Goal: Task Accomplishment & Management: Manage account settings

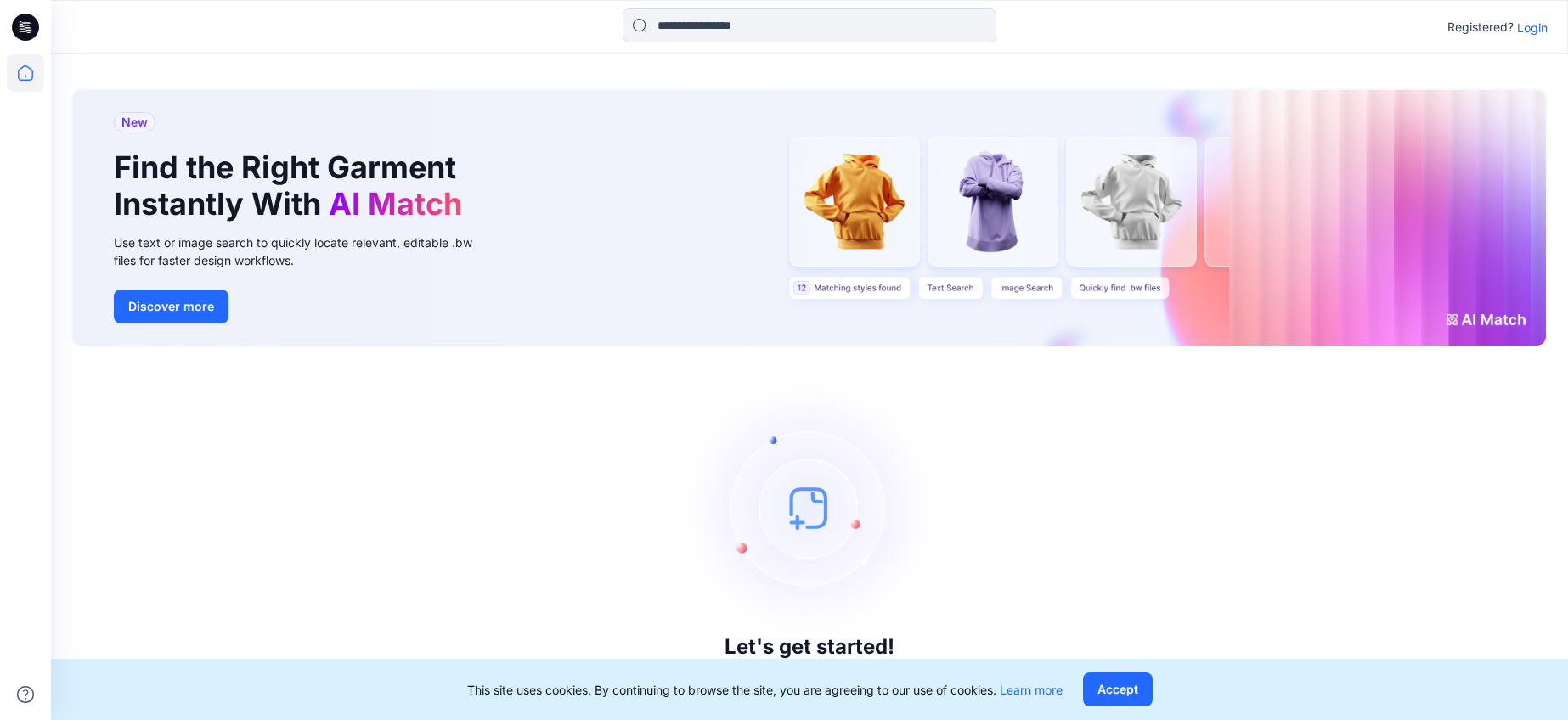
click at [1528, 30] on p "Login" at bounding box center [1533, 28] width 31 height 18
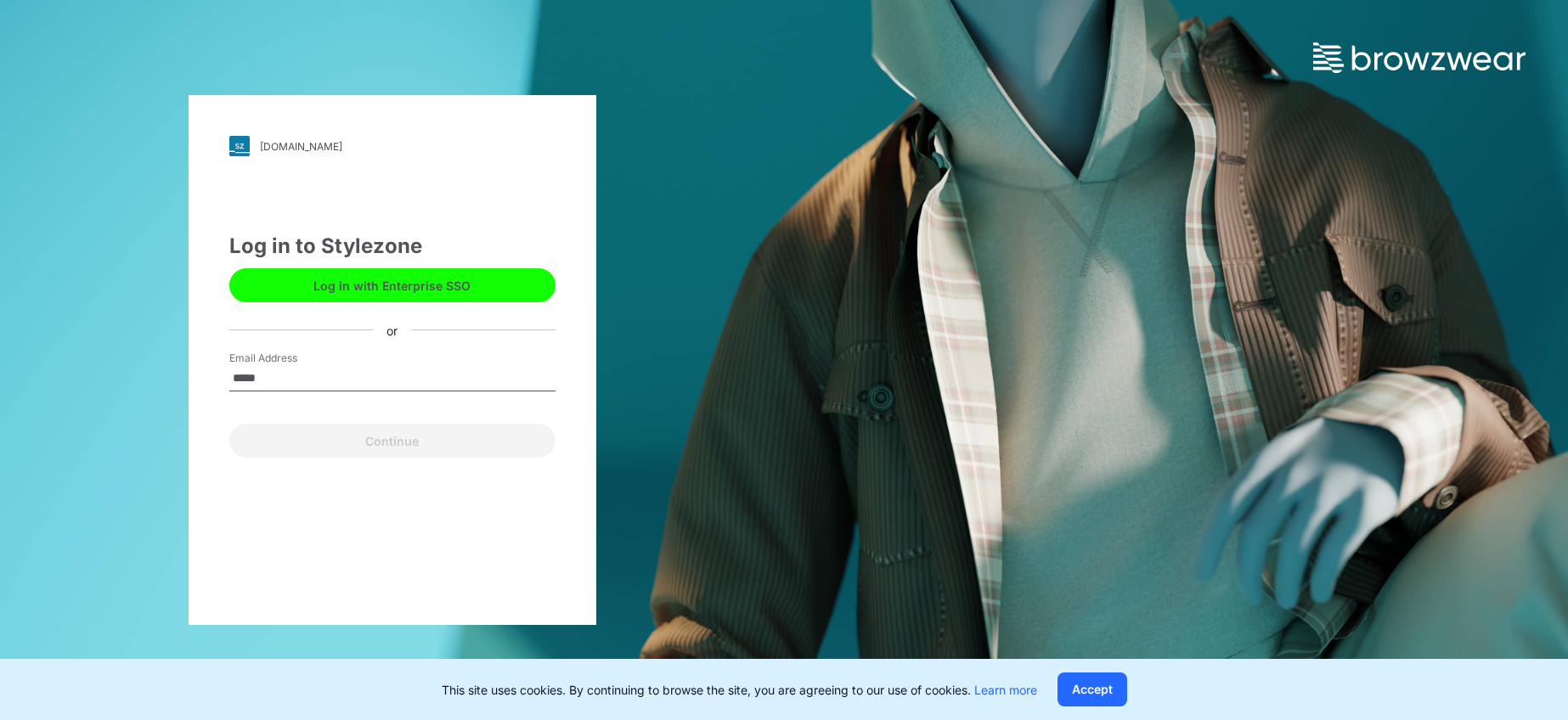
type input "**********"
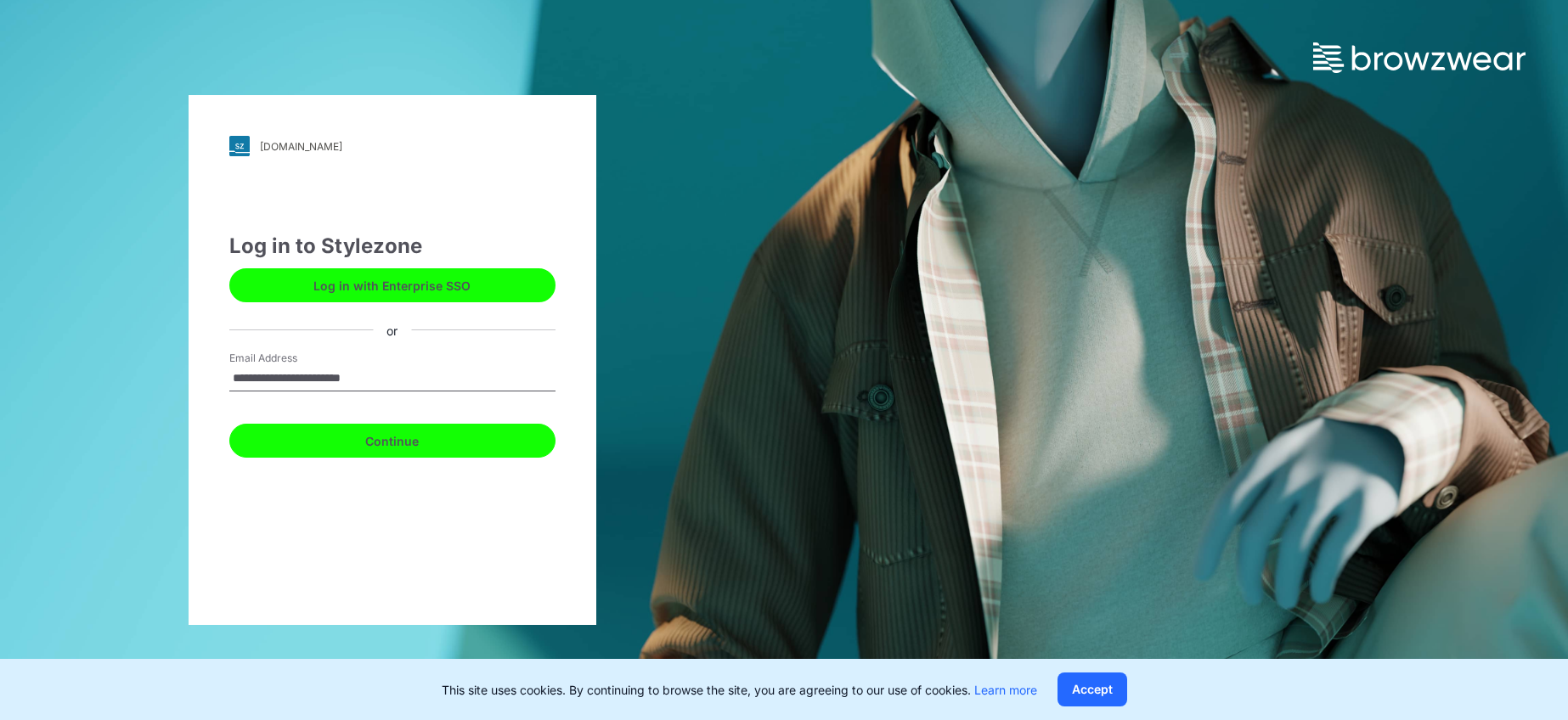
click at [411, 437] on button "Continue" at bounding box center [392, 440] width 326 height 34
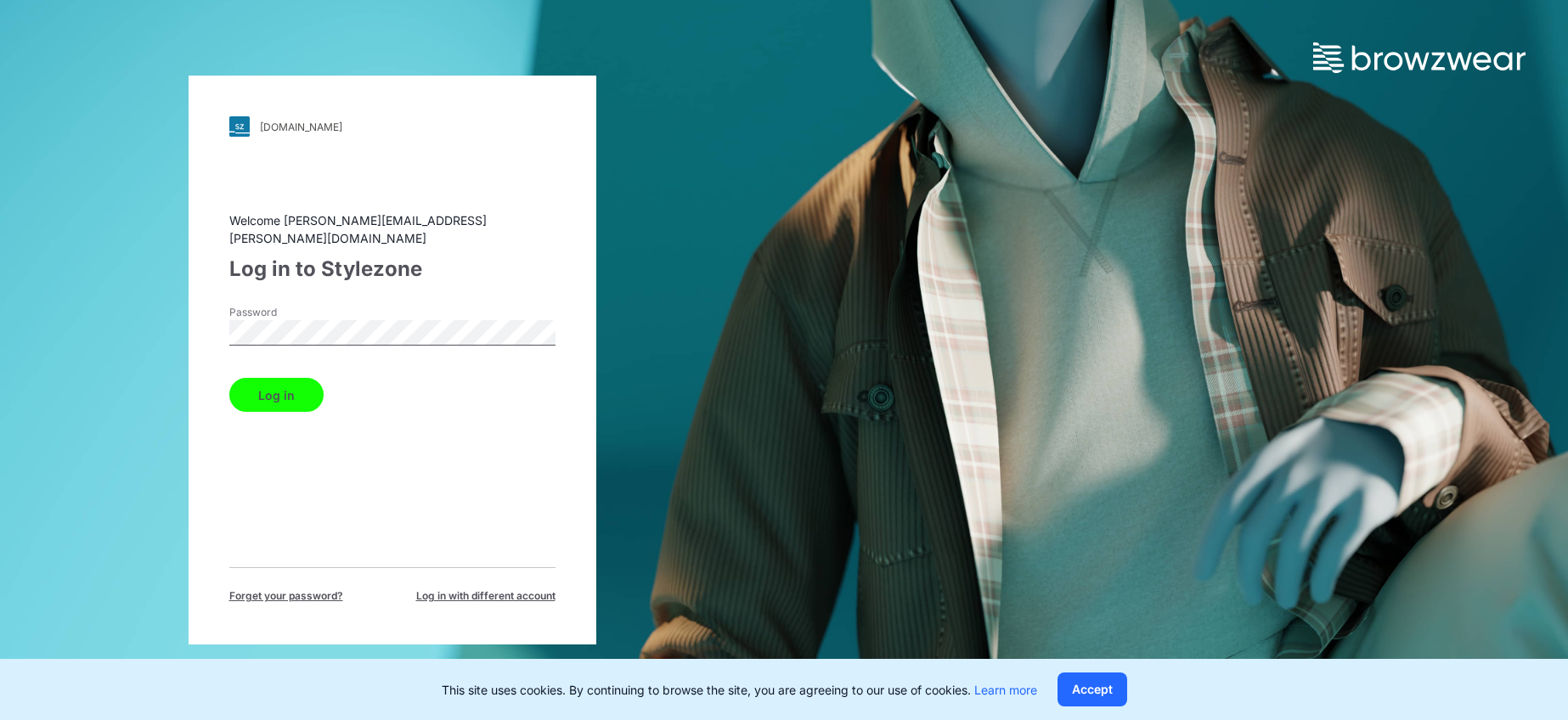
click at [247, 384] on button "Log in" at bounding box center [276, 394] width 94 height 34
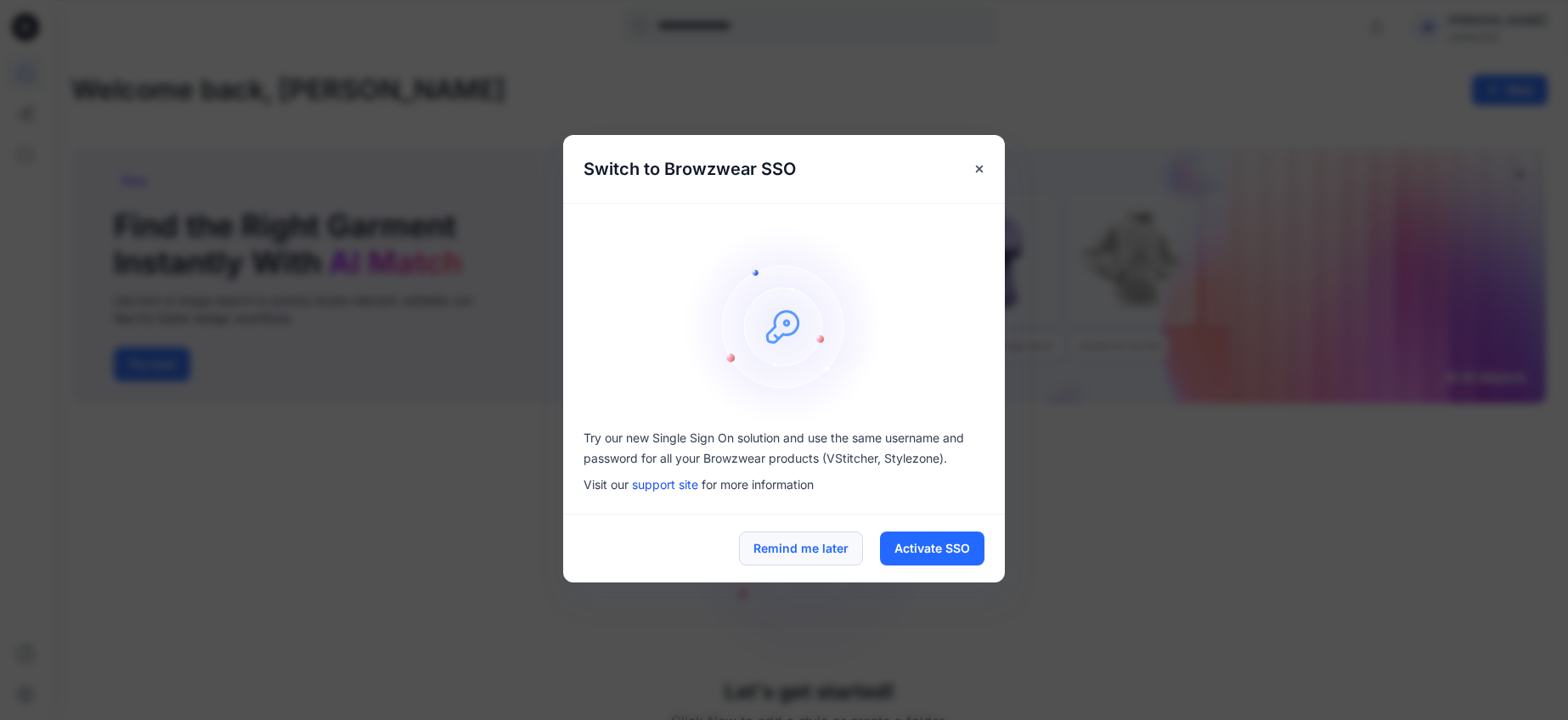
click at [798, 545] on button "Remind me later" at bounding box center [801, 548] width 124 height 34
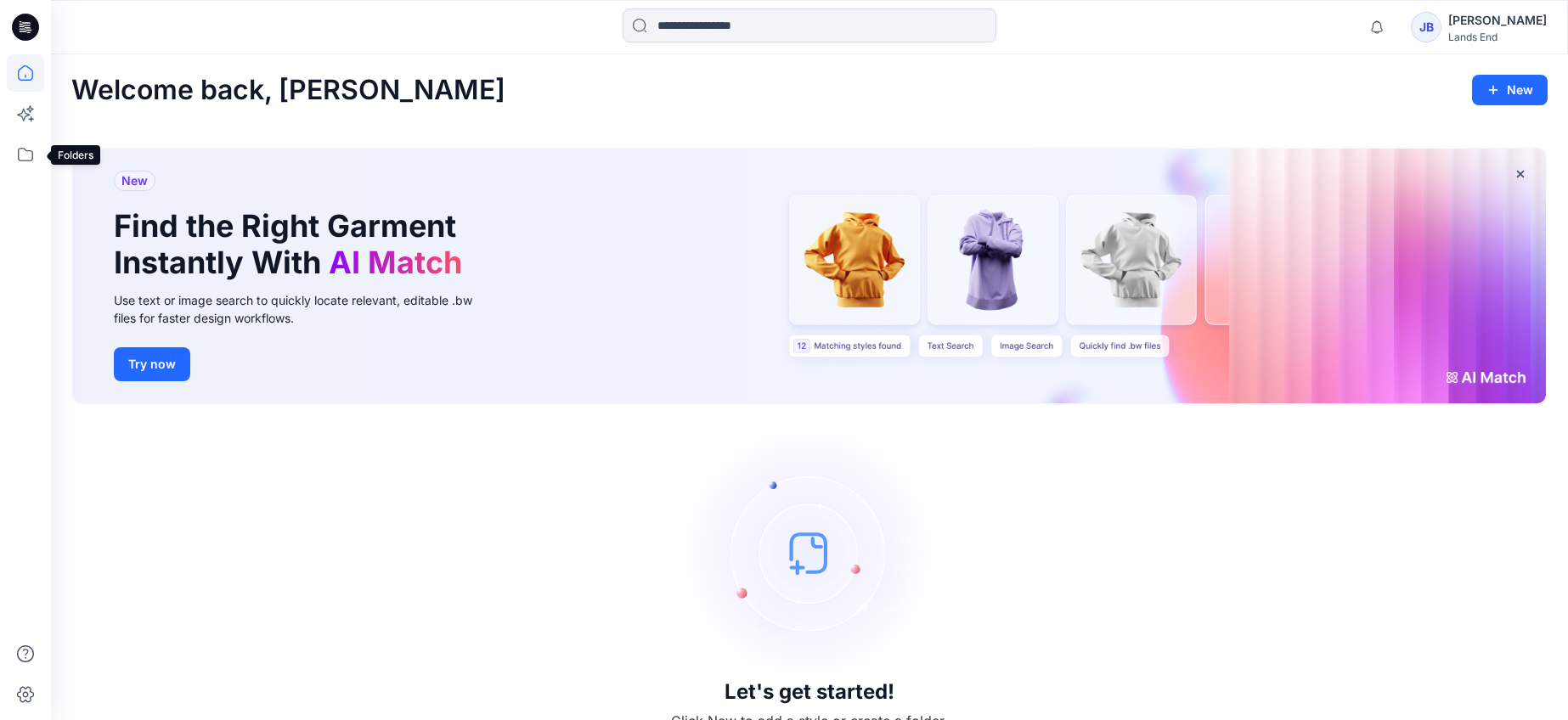
drag, startPoint x: 29, startPoint y: 157, endPoint x: 47, endPoint y: 168, distance: 21.1
click at [29, 157] on icon at bounding box center [25, 154] width 37 height 37
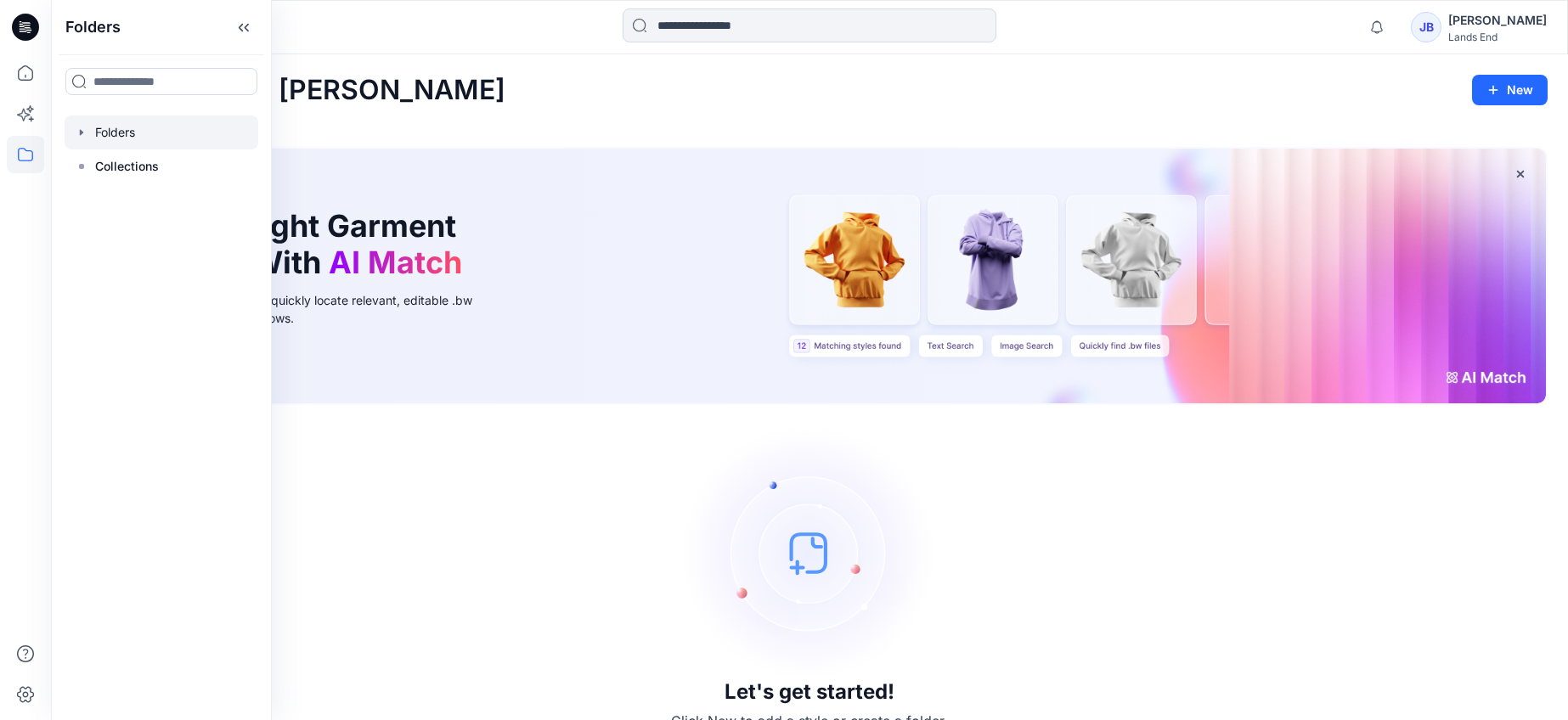
click at [82, 134] on icon "button" at bounding box center [82, 133] width 14 height 14
click at [28, 27] on icon at bounding box center [26, 28] width 28 height 28
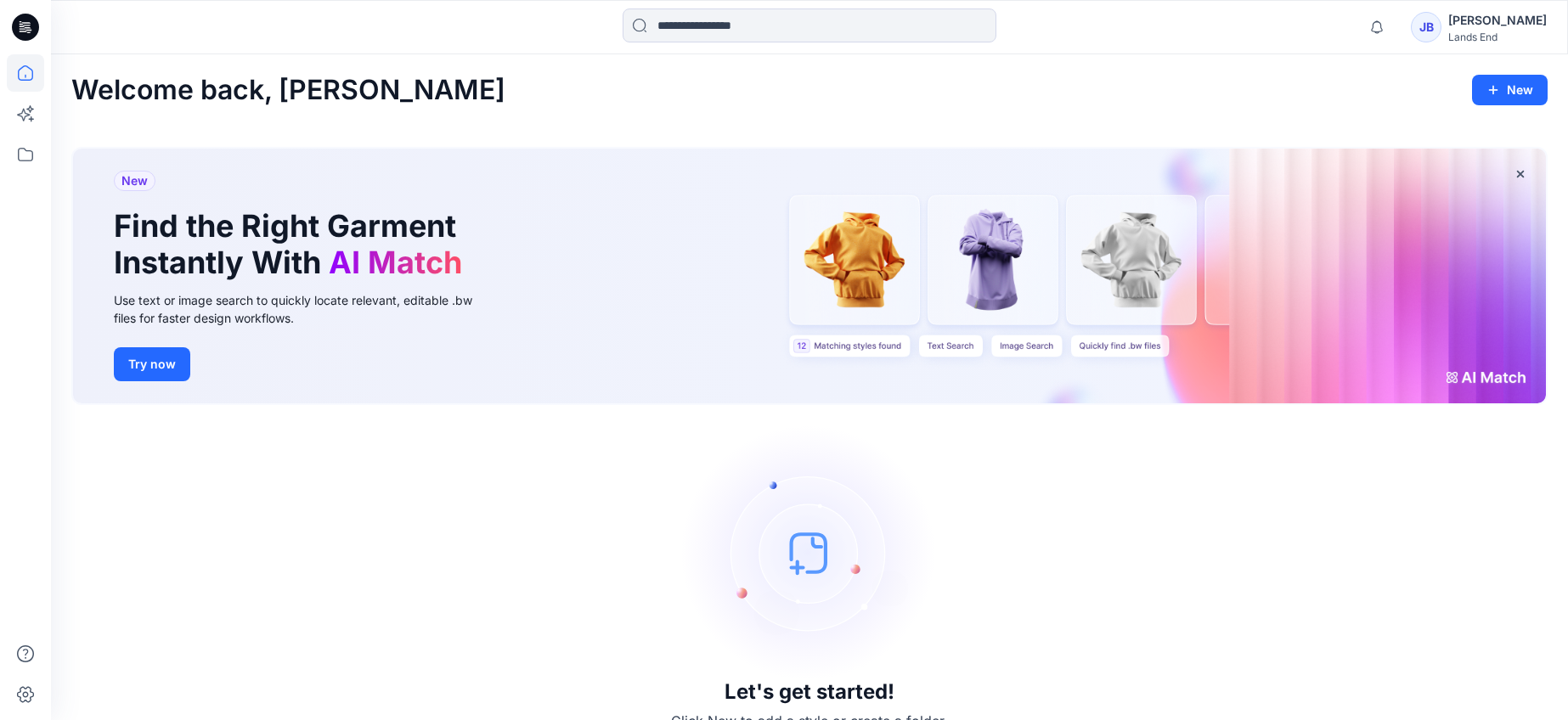
scroll to position [31, 0]
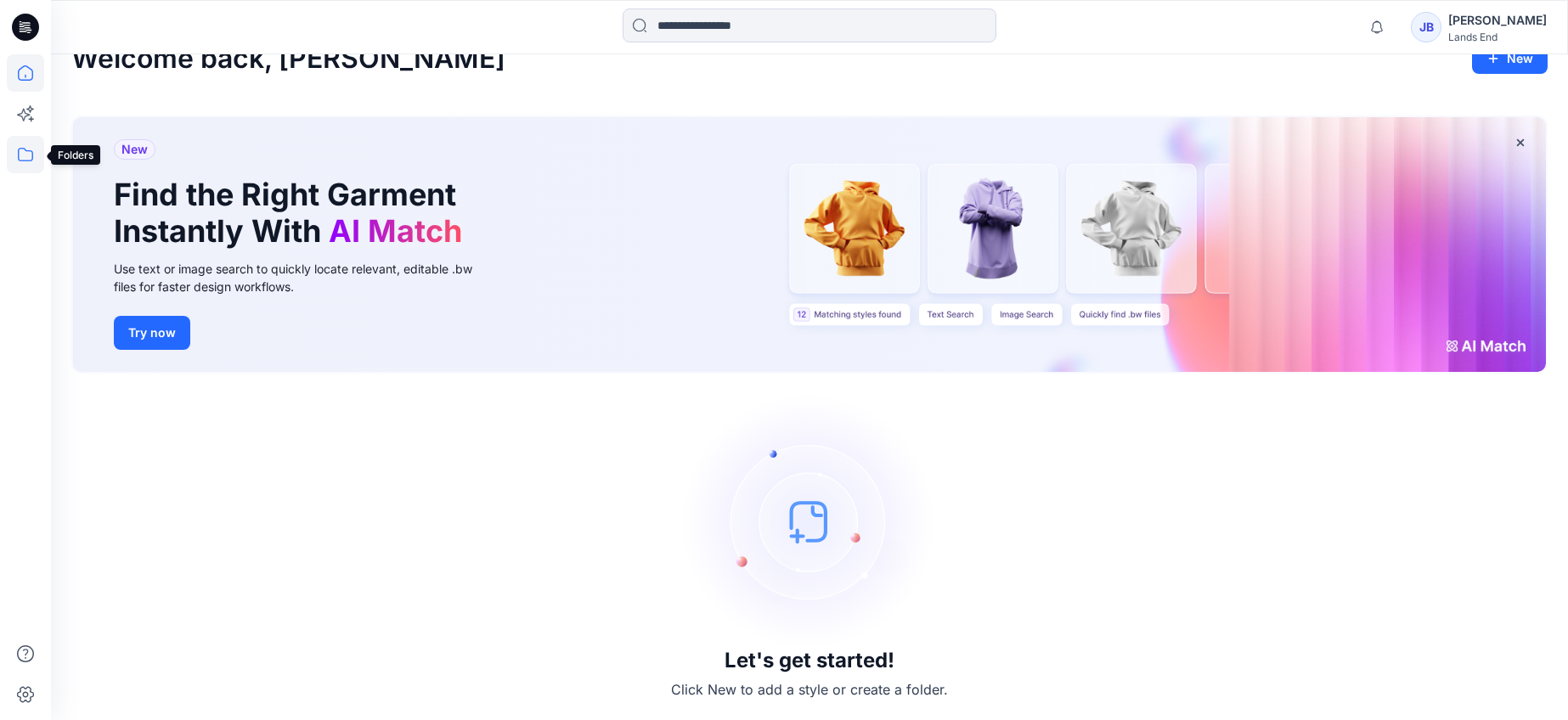
click at [28, 153] on icon at bounding box center [25, 154] width 37 height 37
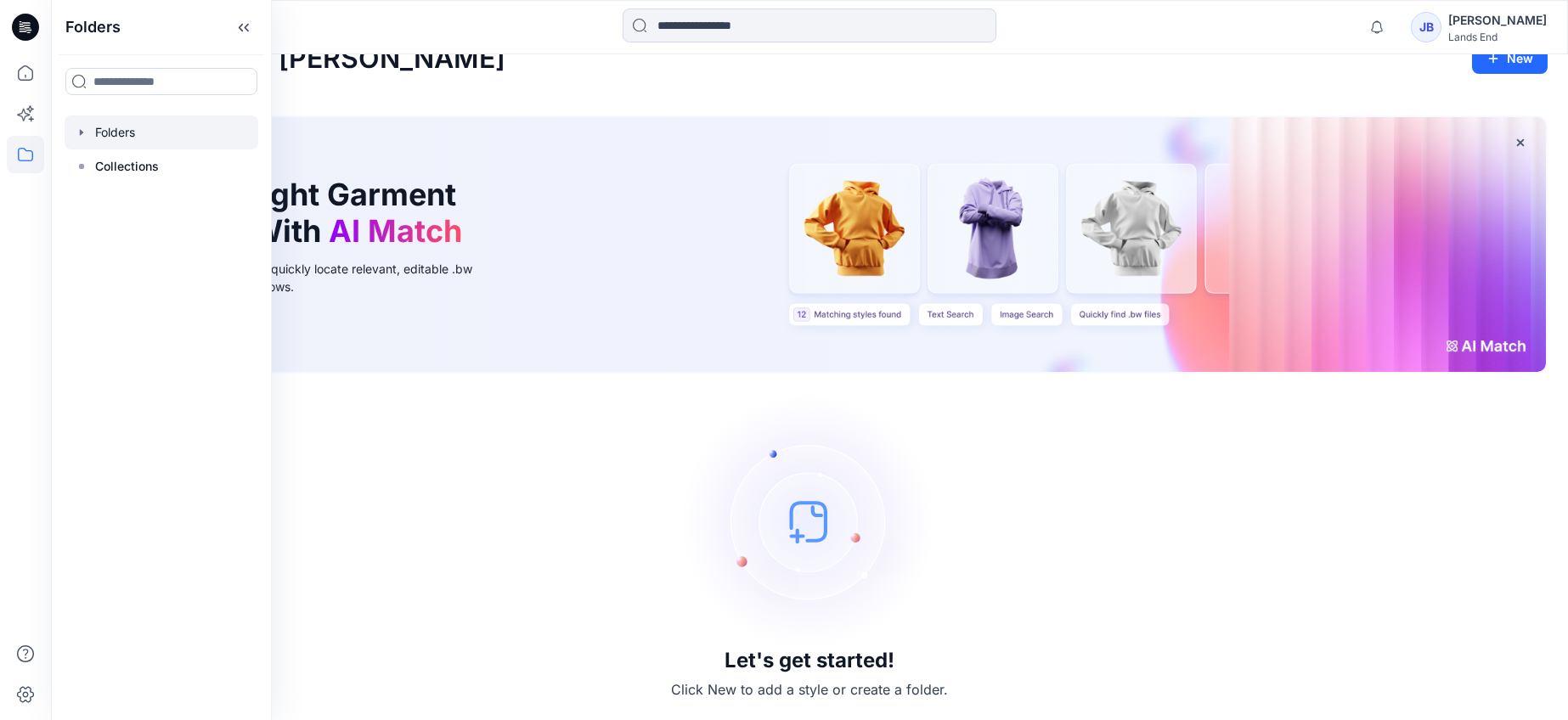
click at [84, 133] on icon "button" at bounding box center [82, 133] width 14 height 14
click at [109, 164] on div at bounding box center [161, 166] width 194 height 34
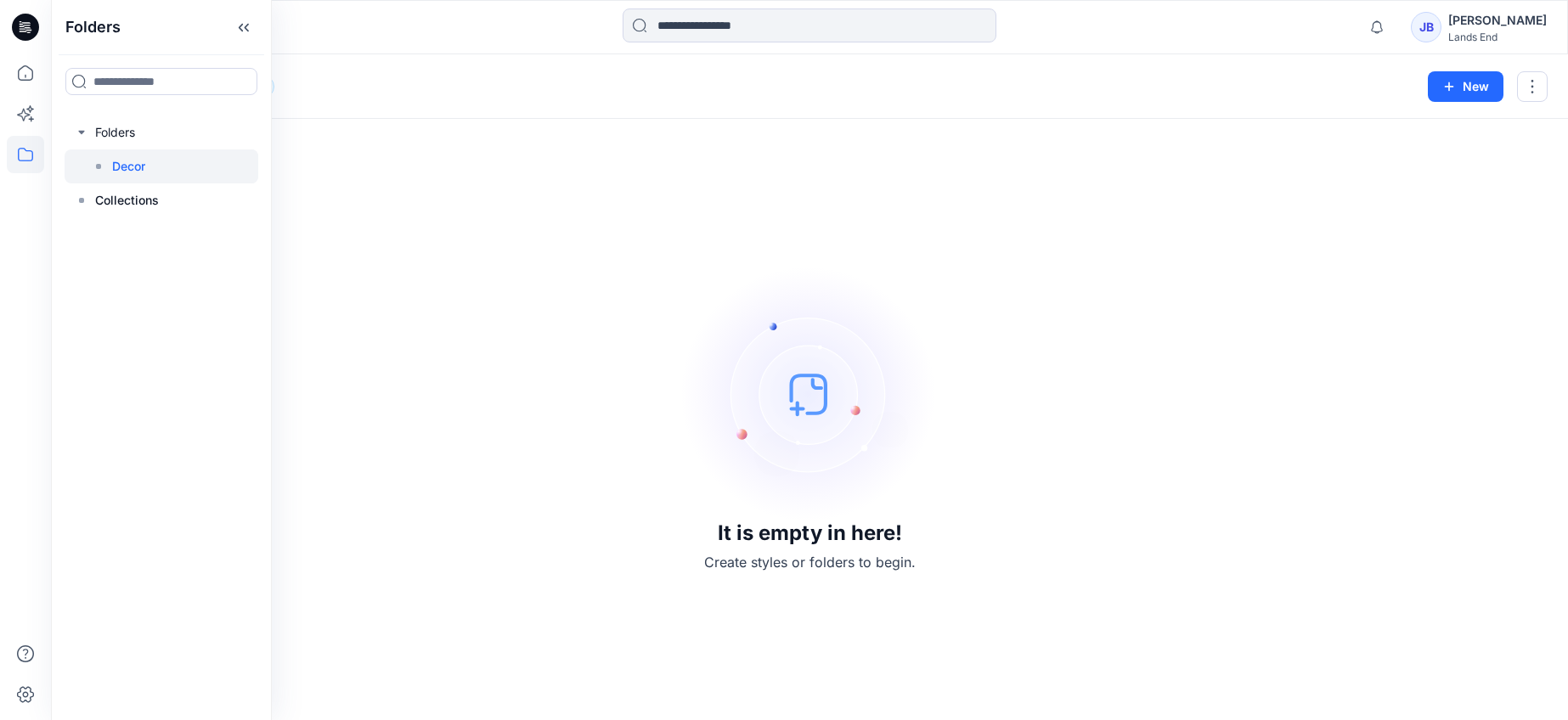
drag, startPoint x: 108, startPoint y: 202, endPoint x: 170, endPoint y: 218, distance: 64.0
click at [108, 202] on p "Collections" at bounding box center [127, 201] width 64 height 21
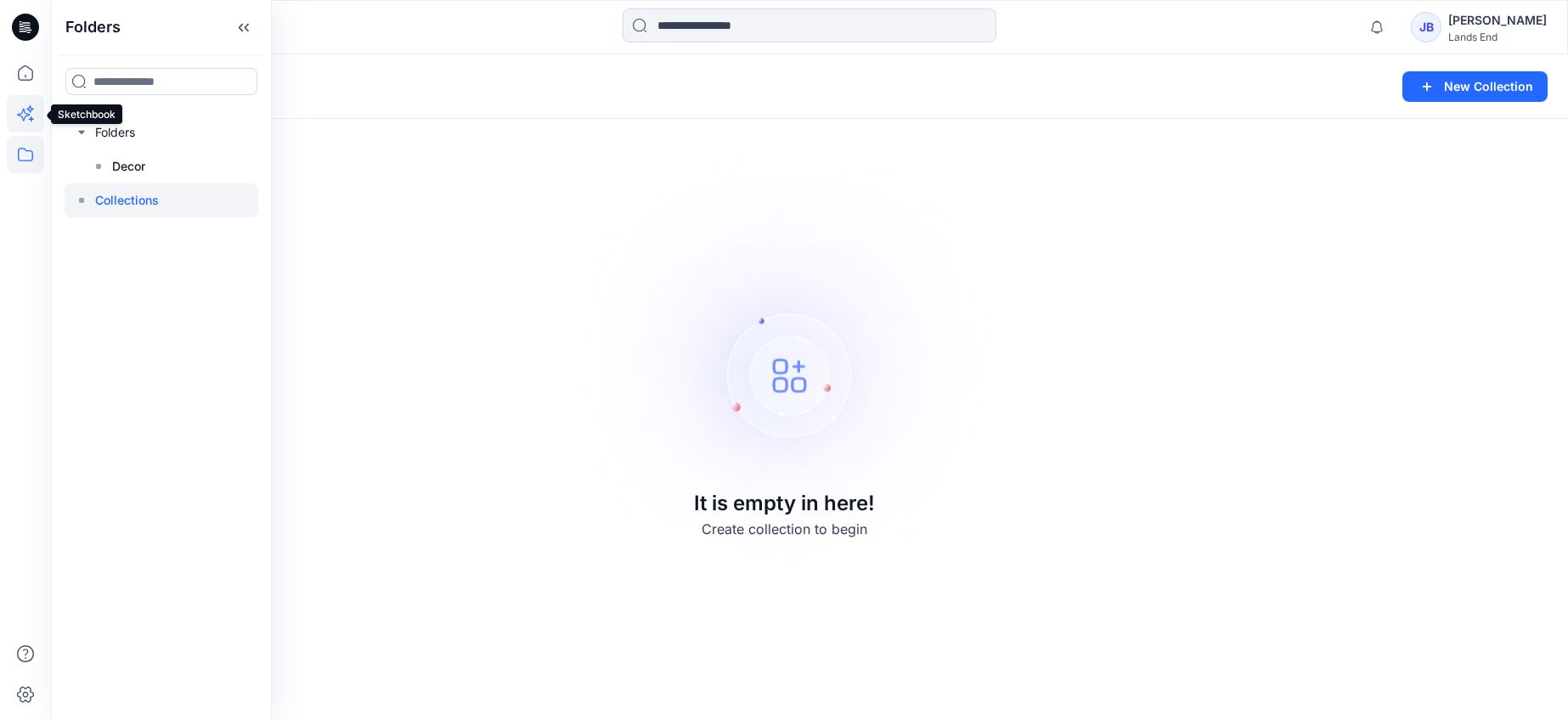
click at [24, 112] on icon at bounding box center [25, 113] width 37 height 37
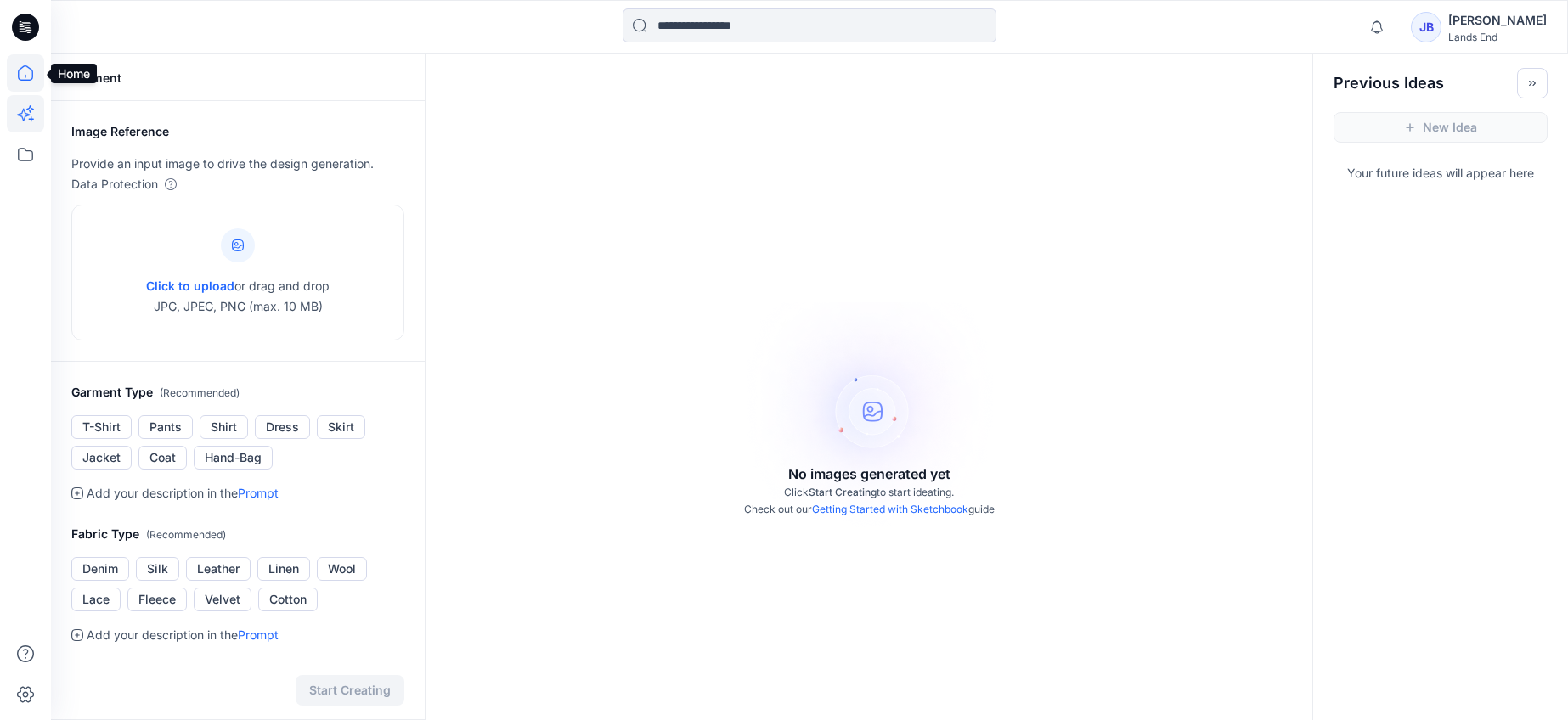
drag, startPoint x: 23, startPoint y: 71, endPoint x: 35, endPoint y: 81, distance: 15.6
click at [24, 71] on icon at bounding box center [25, 72] width 37 height 37
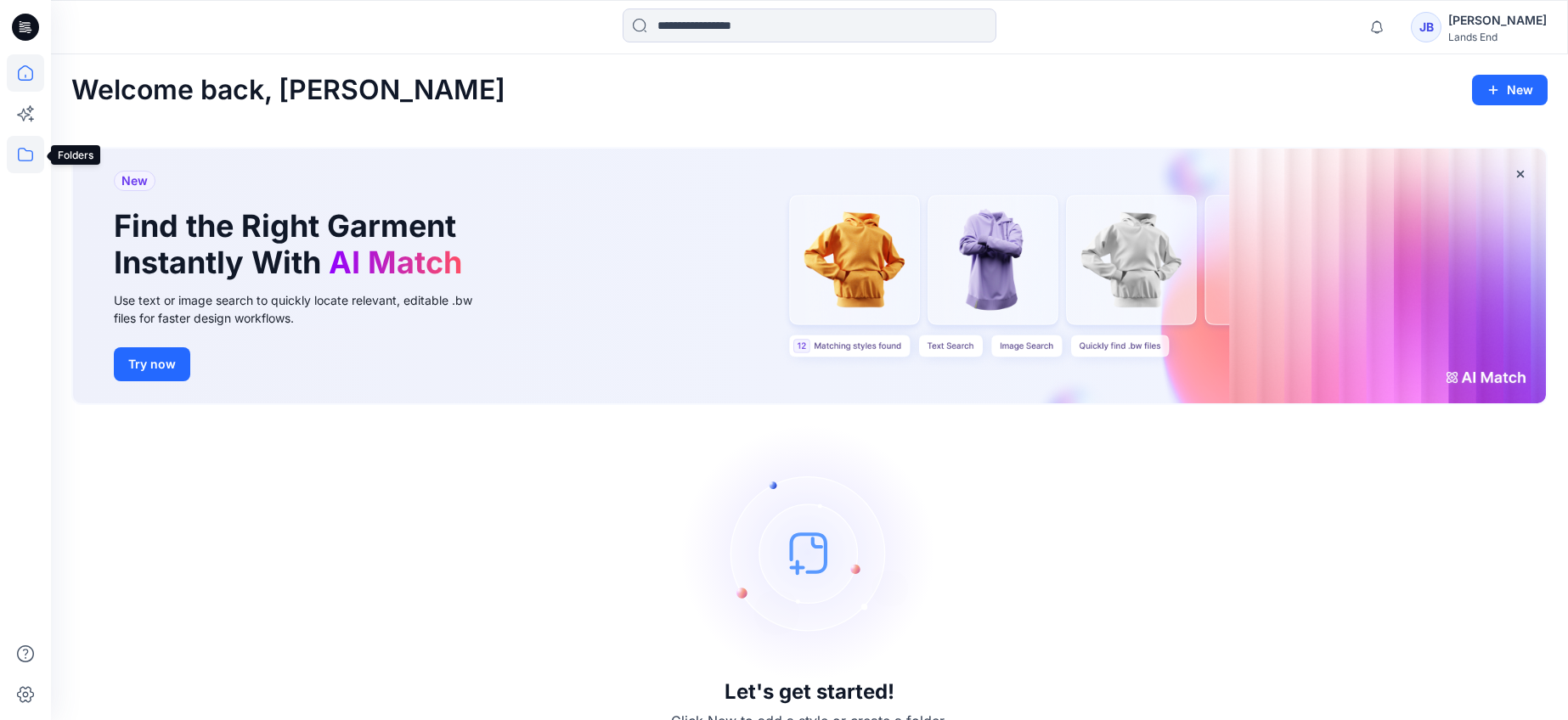
click at [24, 154] on icon at bounding box center [25, 154] width 37 height 37
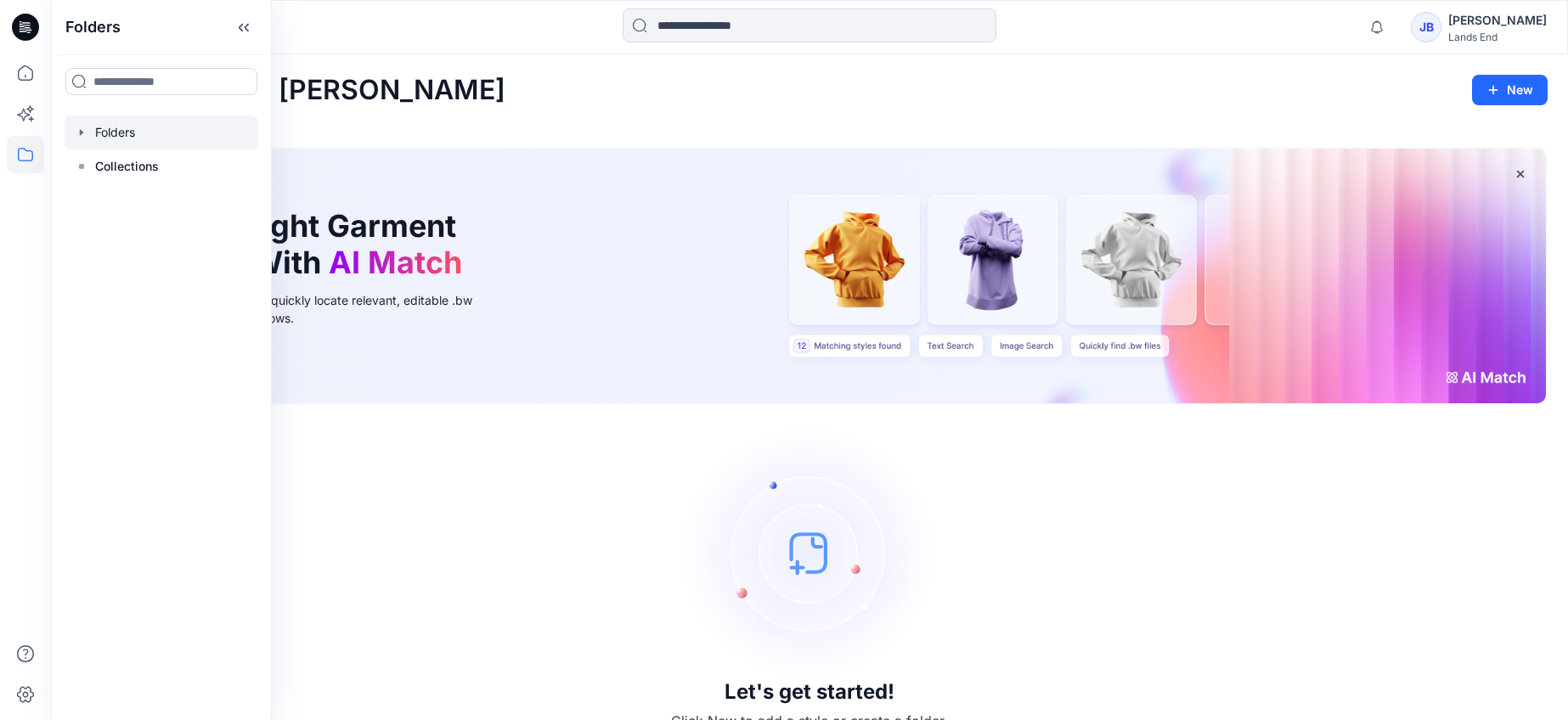
click at [80, 128] on icon "button" at bounding box center [82, 133] width 14 height 14
click at [110, 159] on div at bounding box center [161, 166] width 194 height 34
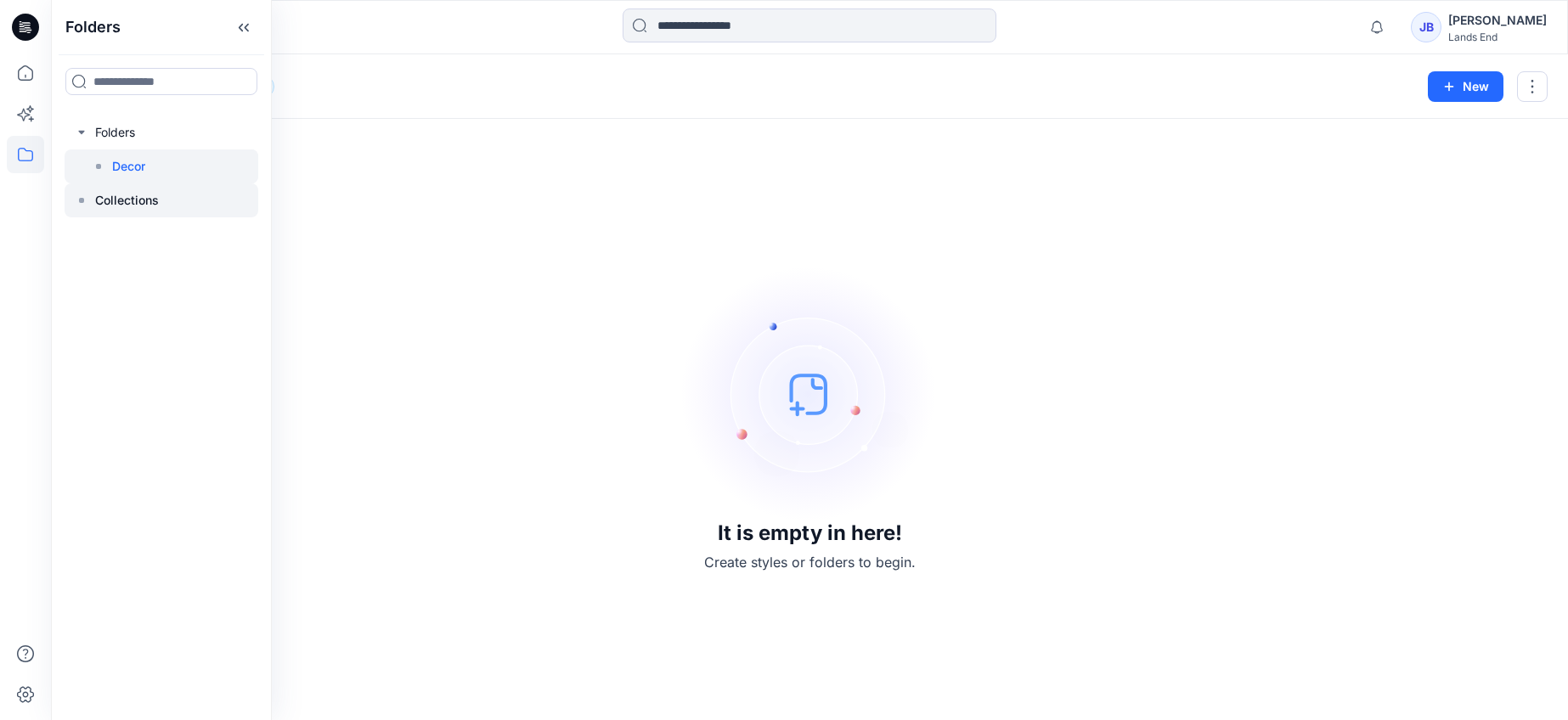
click at [109, 199] on p "Collections" at bounding box center [127, 201] width 64 height 21
